Goal: Information Seeking & Learning: Learn about a topic

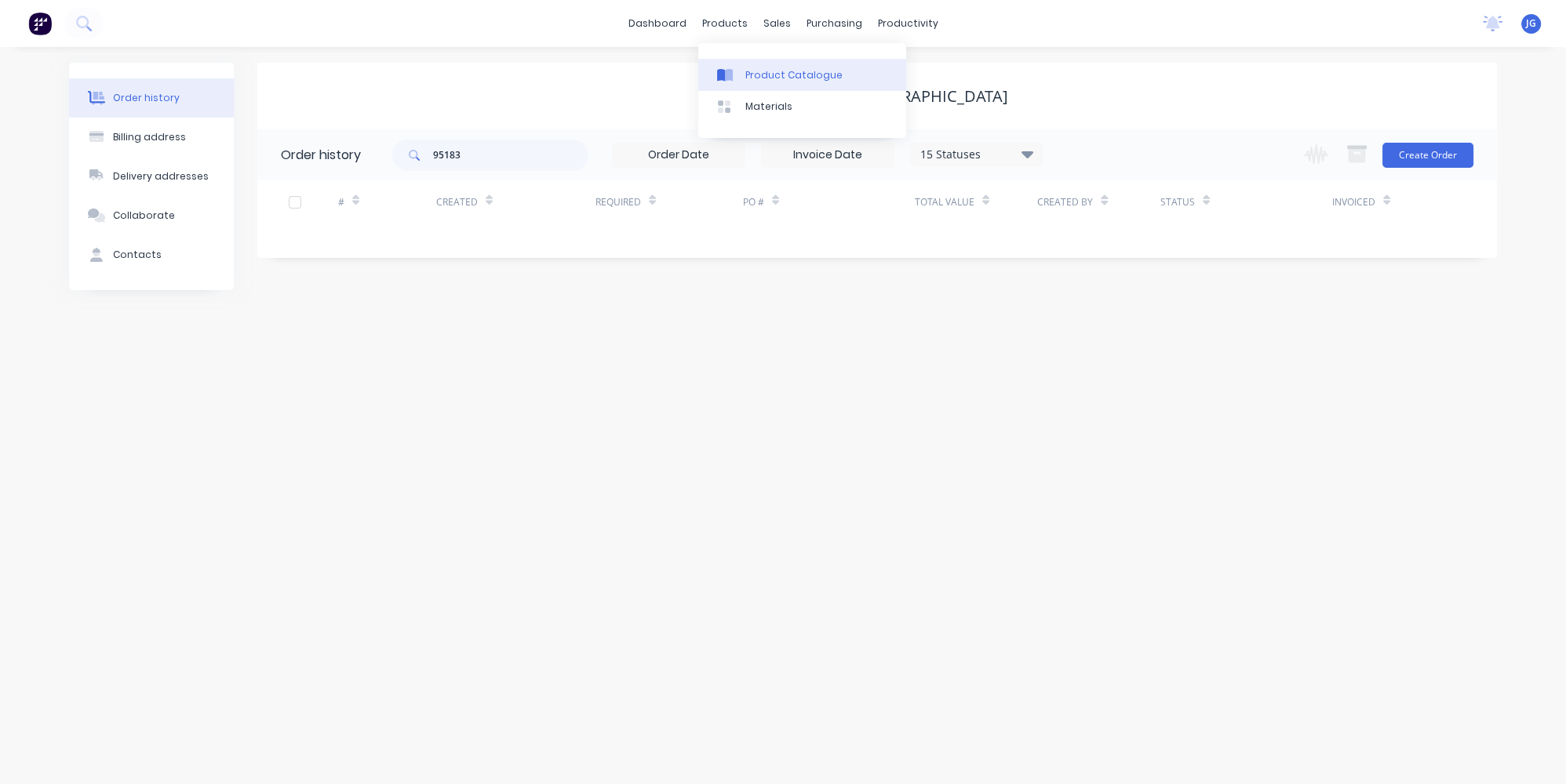
drag, startPoint x: 743, startPoint y: 79, endPoint x: 734, endPoint y: 78, distance: 9.1
click at [742, 78] on link "Product Catalogue" at bounding box center [801, 74] width 208 height 32
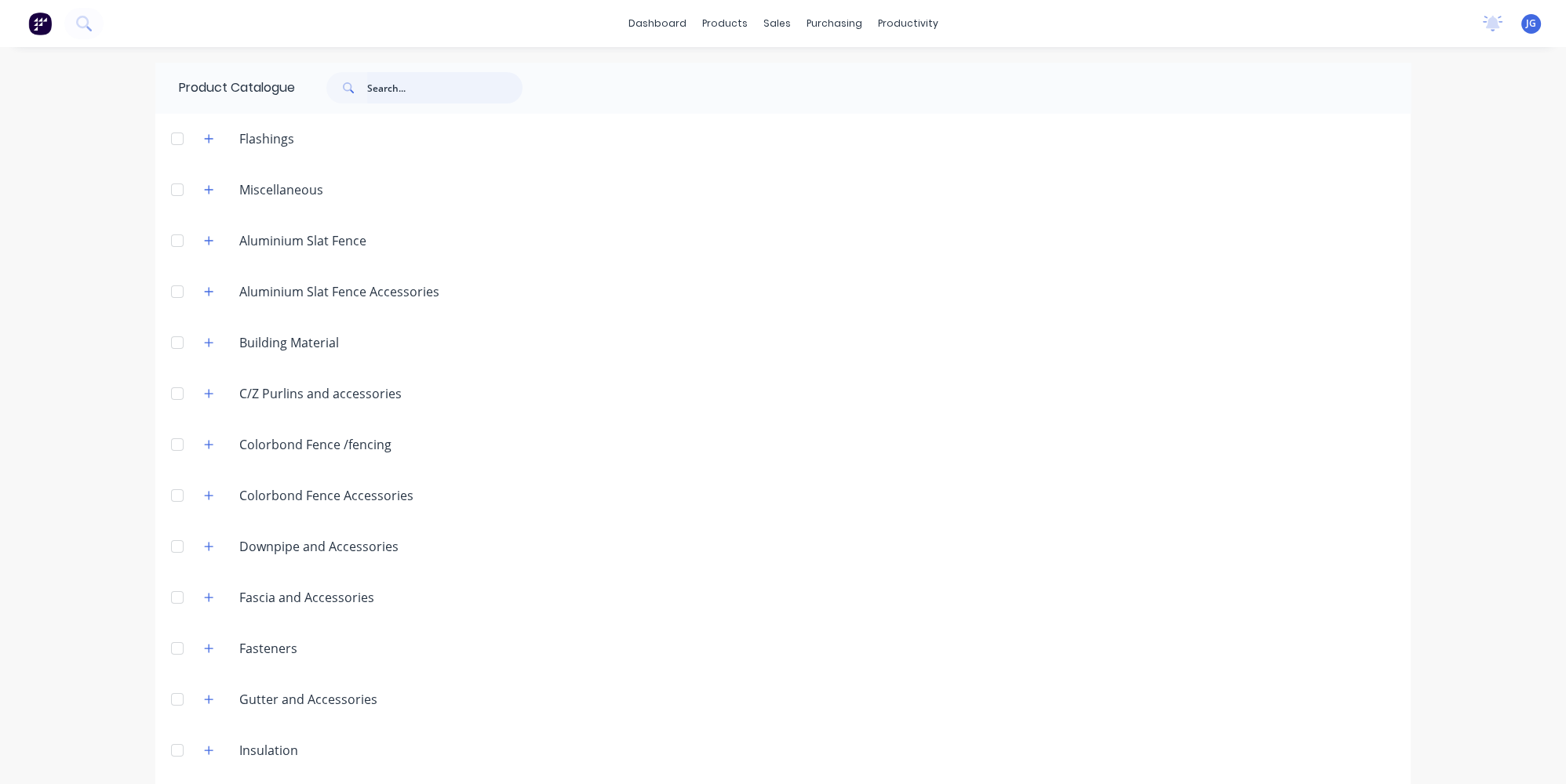
click at [410, 91] on input "text" at bounding box center [445, 88] width 155 height 32
type input "crews"
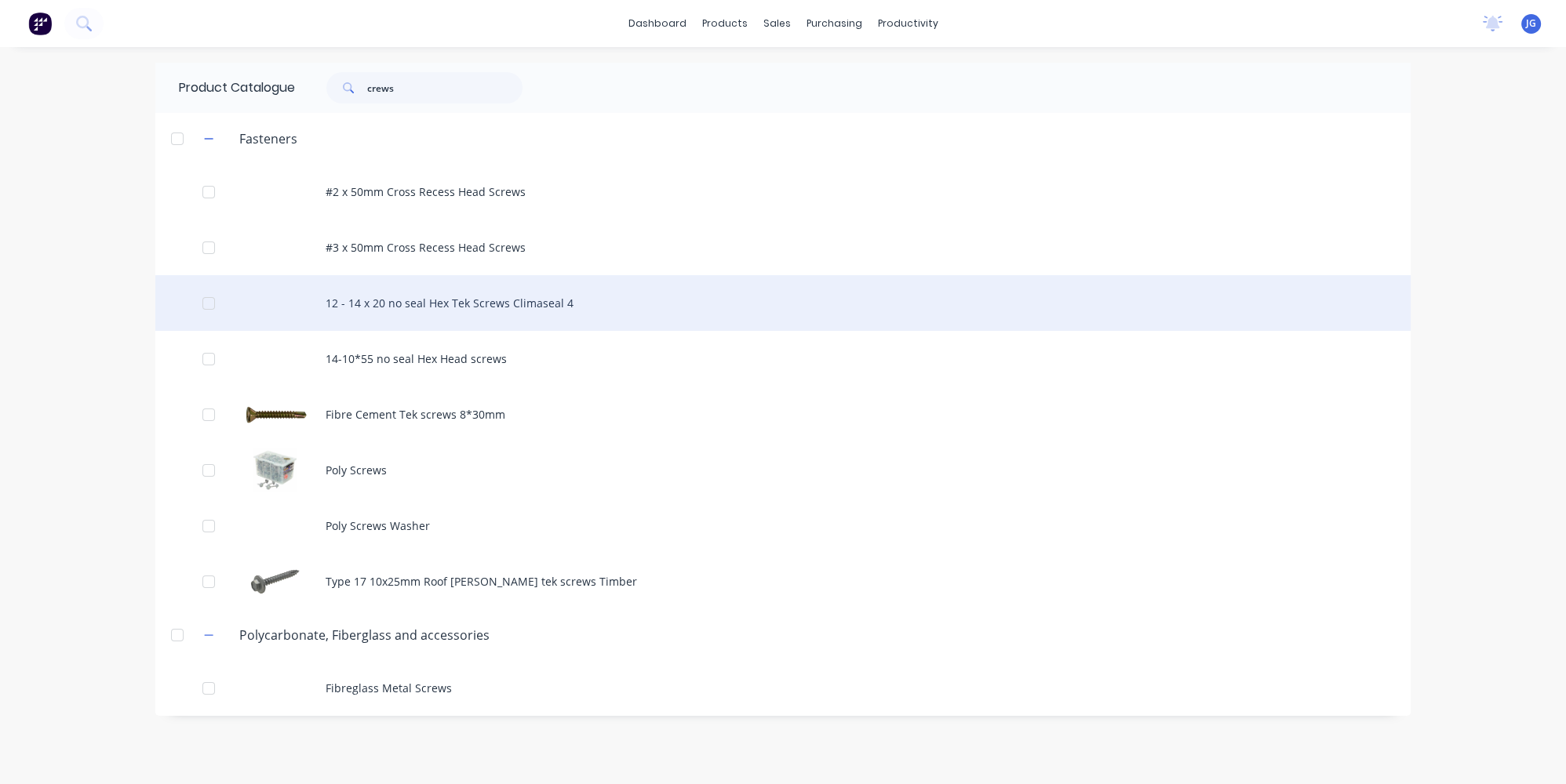
click at [384, 312] on div "12 - 14 x 20 no seal Hex Tek Screws Climaseal 4" at bounding box center [783, 303] width 1255 height 56
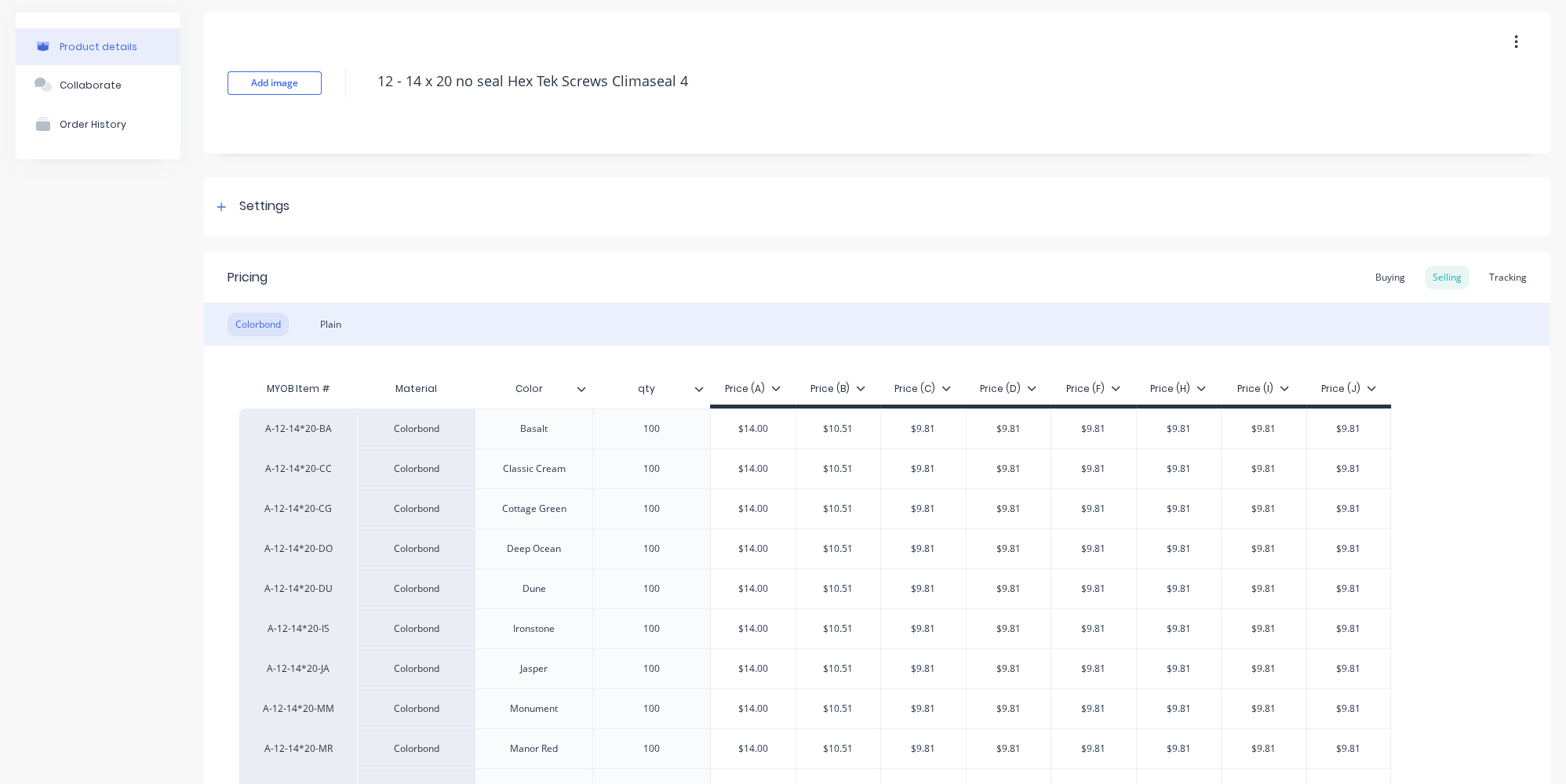
scroll to position [70, 0]
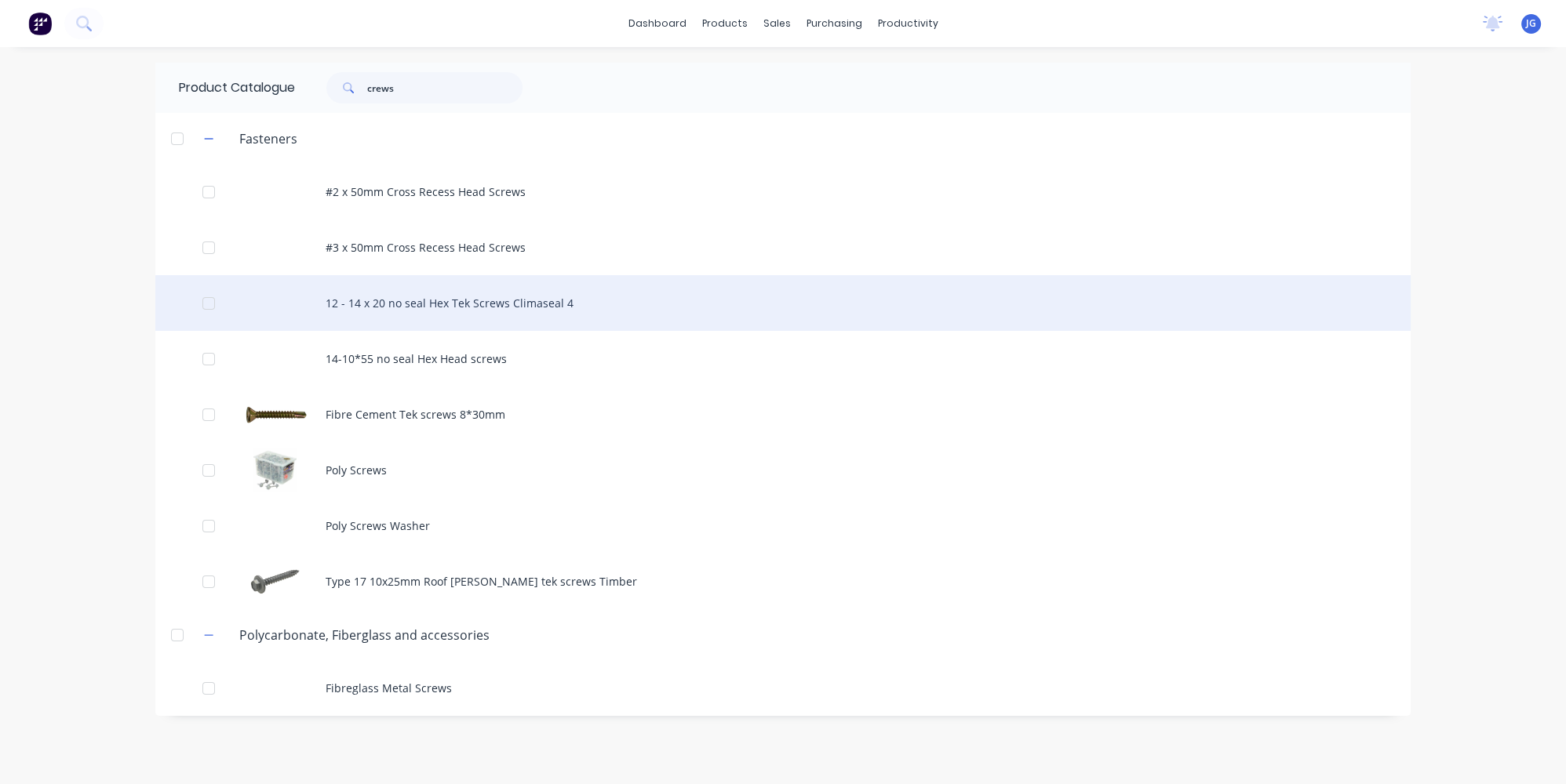
click at [442, 313] on div "12 - 14 x 20 no seal Hex Tek Screws Climaseal 4" at bounding box center [783, 303] width 1255 height 56
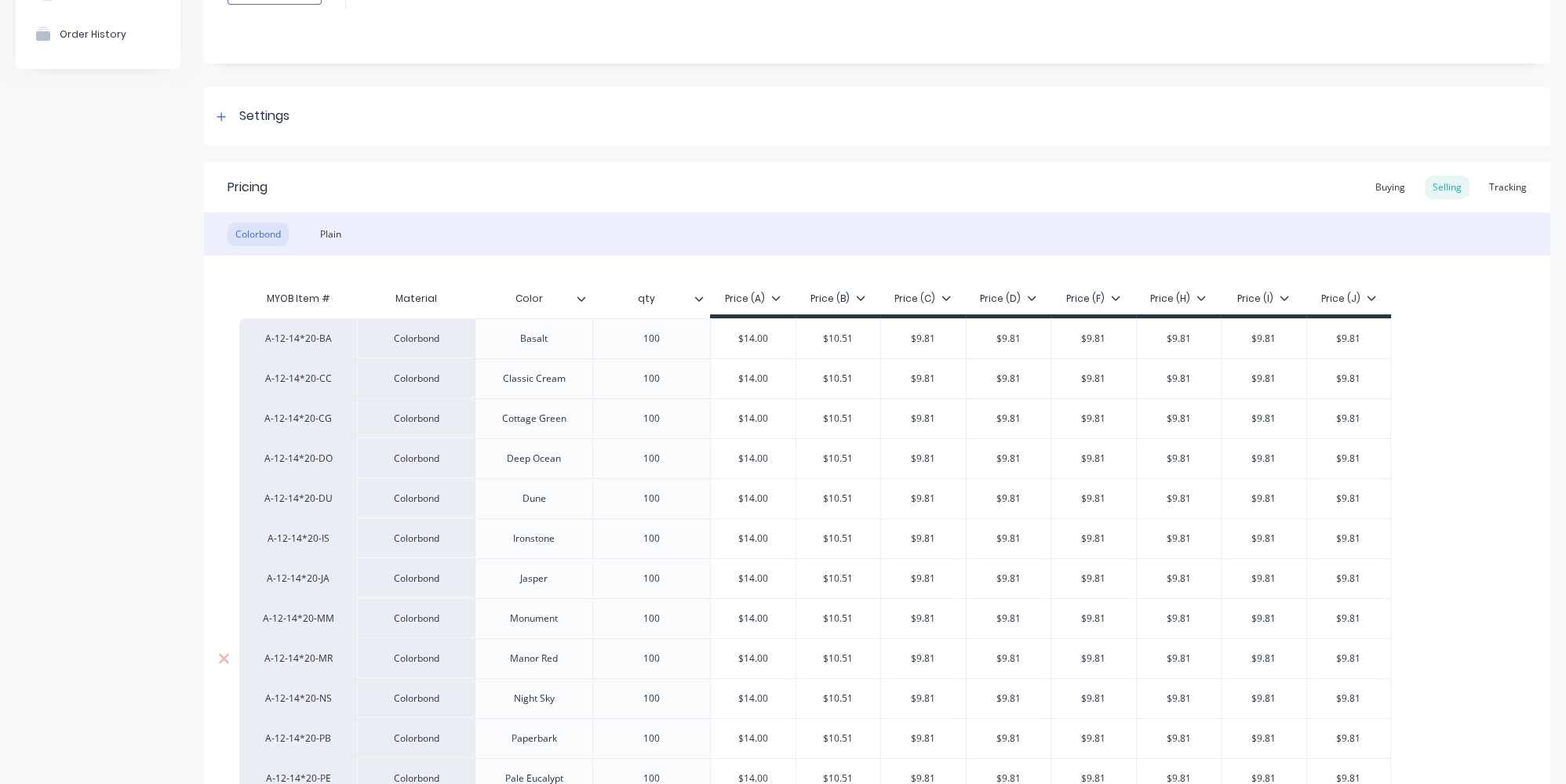
scroll to position [213, 0]
